Goal: Task Accomplishment & Management: Use online tool/utility

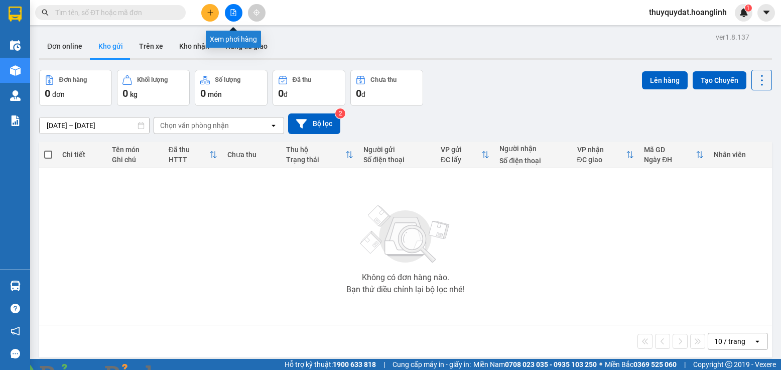
click at [234, 13] on icon "file-add" at bounding box center [233, 12] width 7 height 7
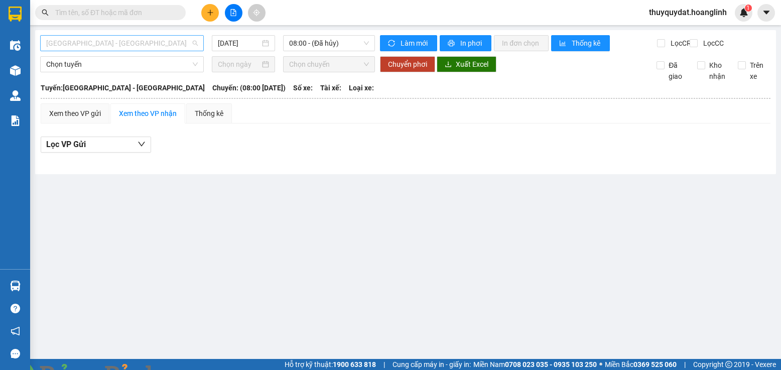
click at [152, 43] on span "[GEOGRAPHIC_DATA] - [GEOGRAPHIC_DATA]" at bounding box center [122, 43] width 152 height 15
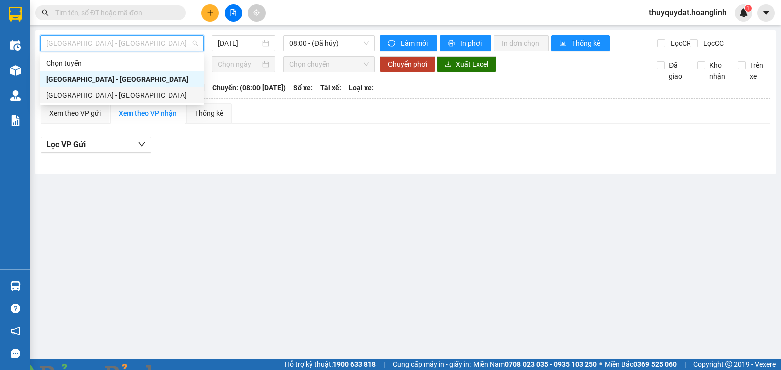
click at [122, 89] on div "Hà Nội - Quảng Bình" at bounding box center [122, 95] width 164 height 16
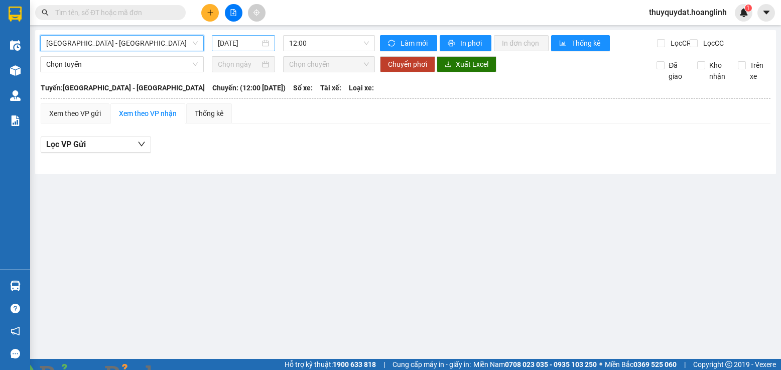
click at [250, 43] on input "12/08/2025" at bounding box center [239, 43] width 42 height 11
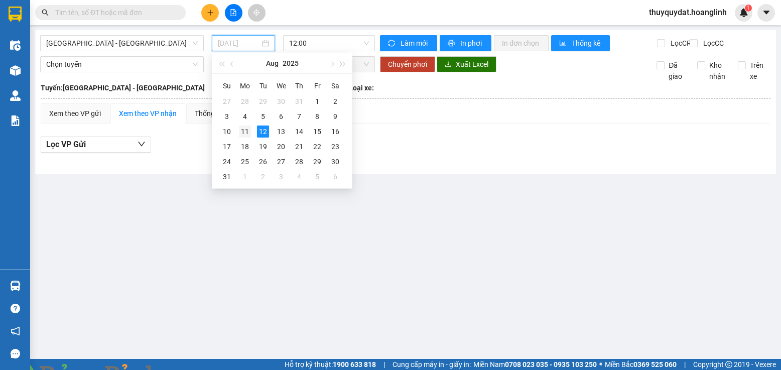
click at [245, 129] on div "11" at bounding box center [245, 131] width 12 height 12
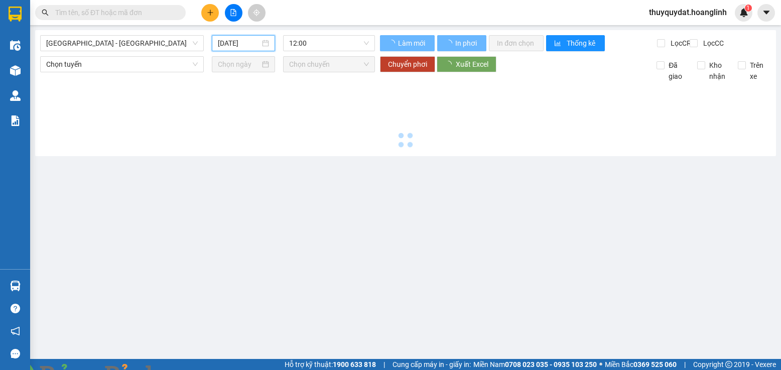
type input "11/08/2025"
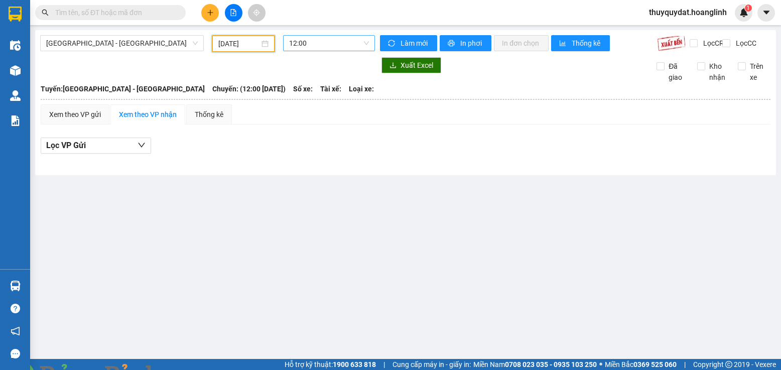
click at [329, 39] on span "12:00" at bounding box center [329, 43] width 80 height 15
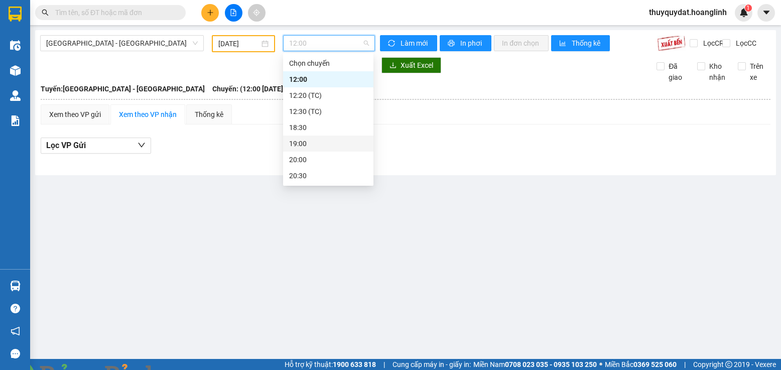
click at [308, 139] on div "19:00" at bounding box center [328, 143] width 78 height 11
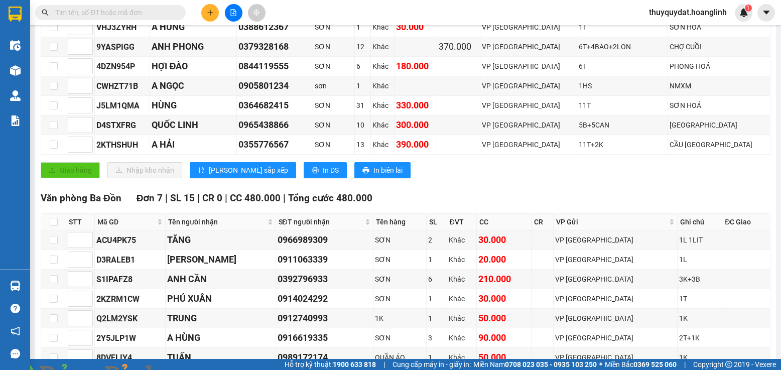
scroll to position [227, 0]
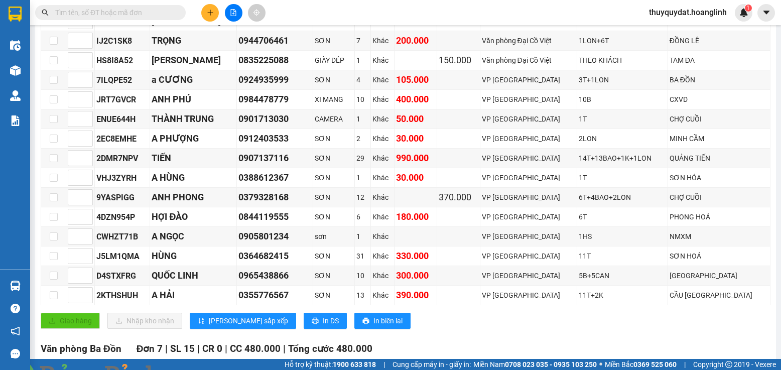
click at [185, 369] on img at bounding box center [182, 376] width 6 height 6
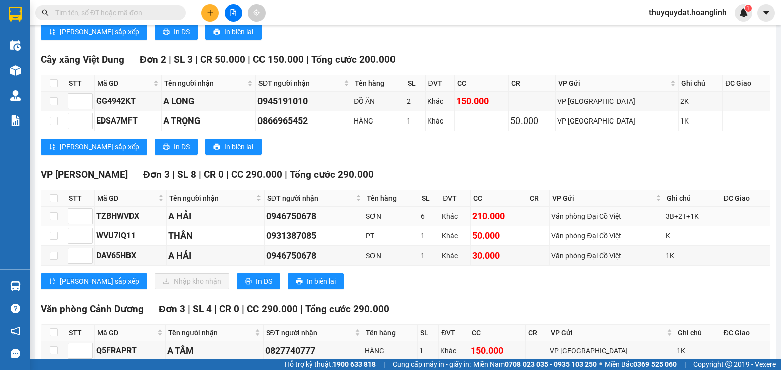
scroll to position [829, 0]
